Goal: Use online tool/utility: Use online tool/utility

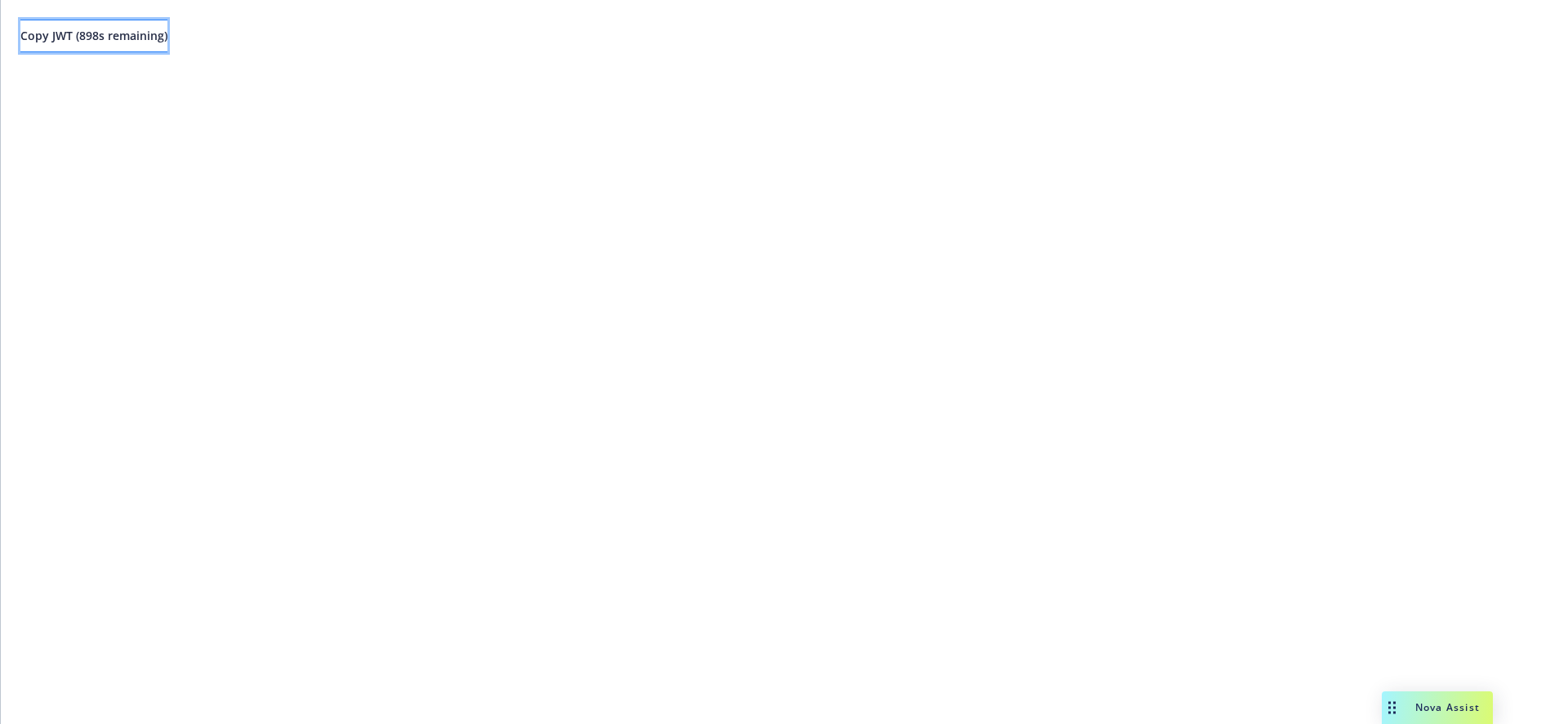
click at [129, 38] on span "Copy JWT ( 898 s remaining)" at bounding box center [93, 36] width 147 height 16
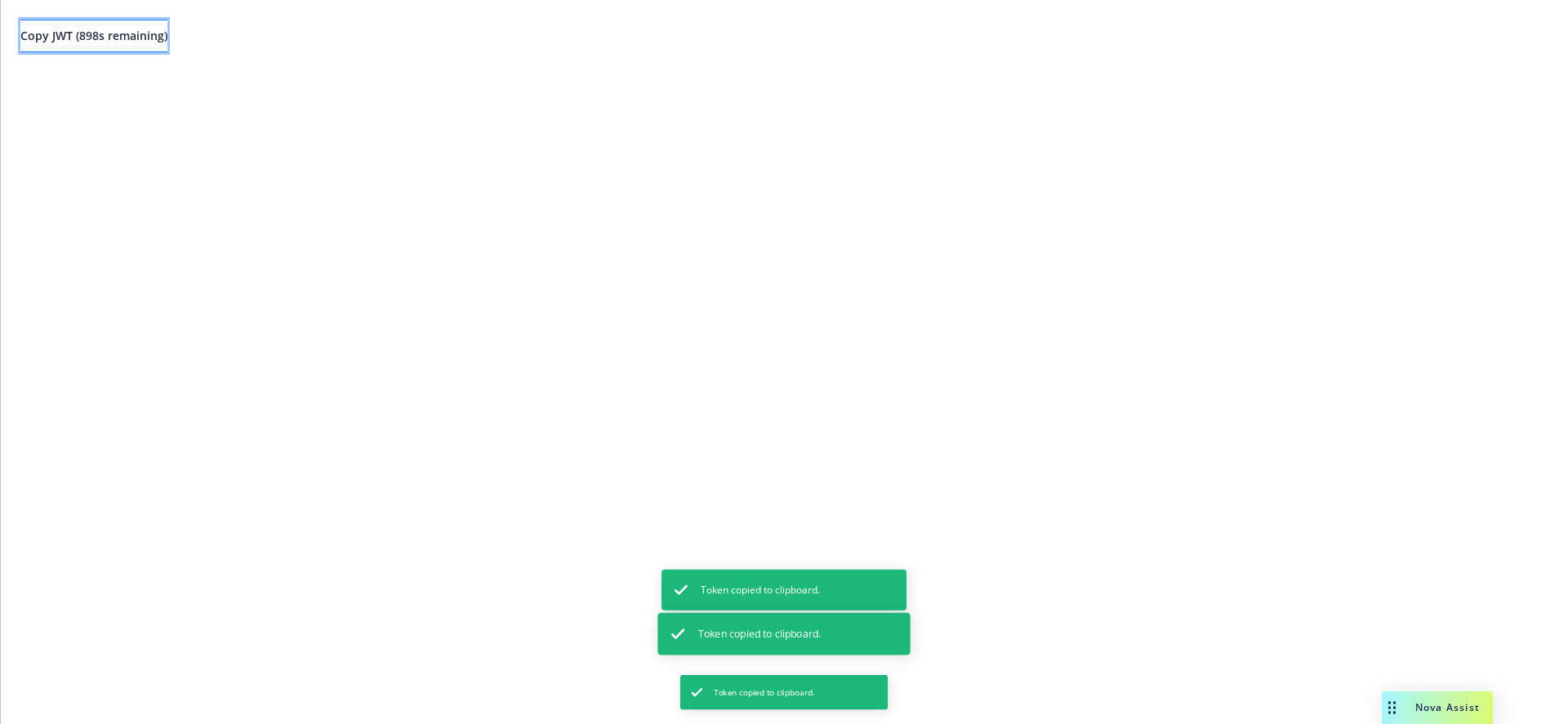
click at [129, 38] on span "Copy JWT ( 898 s remaining)" at bounding box center [93, 36] width 147 height 16
